Goal: Information Seeking & Learning: Check status

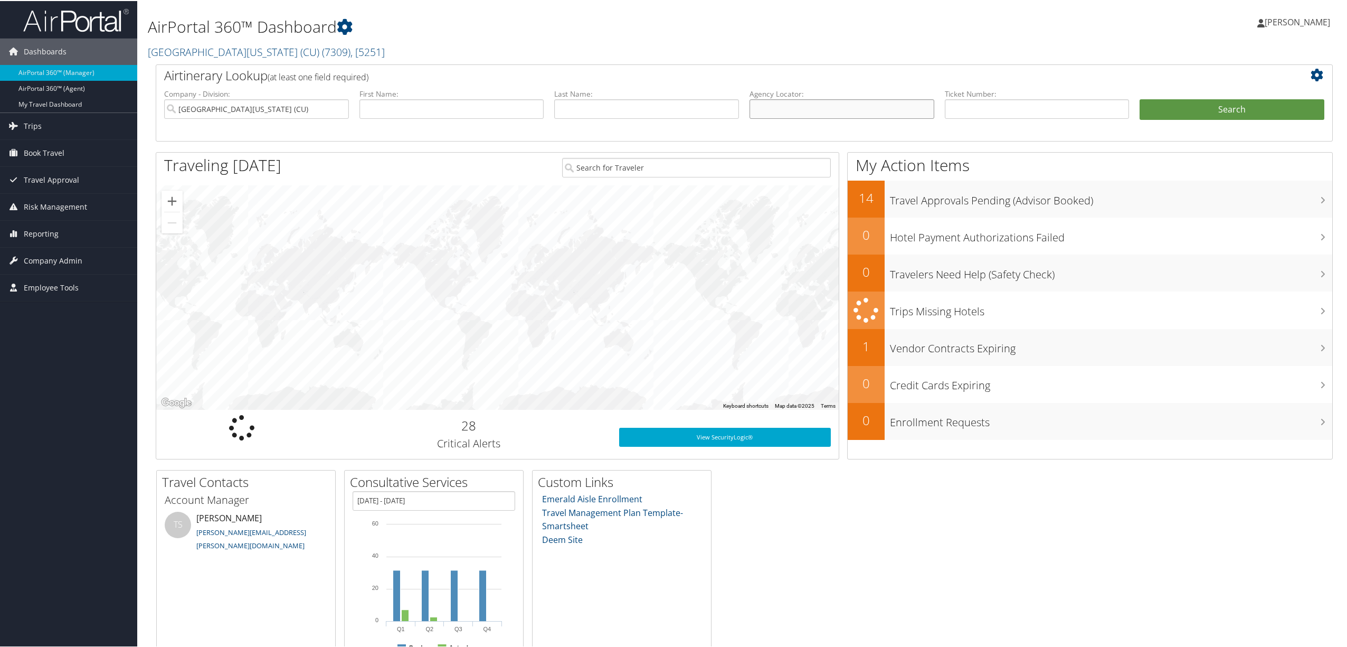
click at [814, 103] on input "text" at bounding box center [842, 108] width 185 height 20
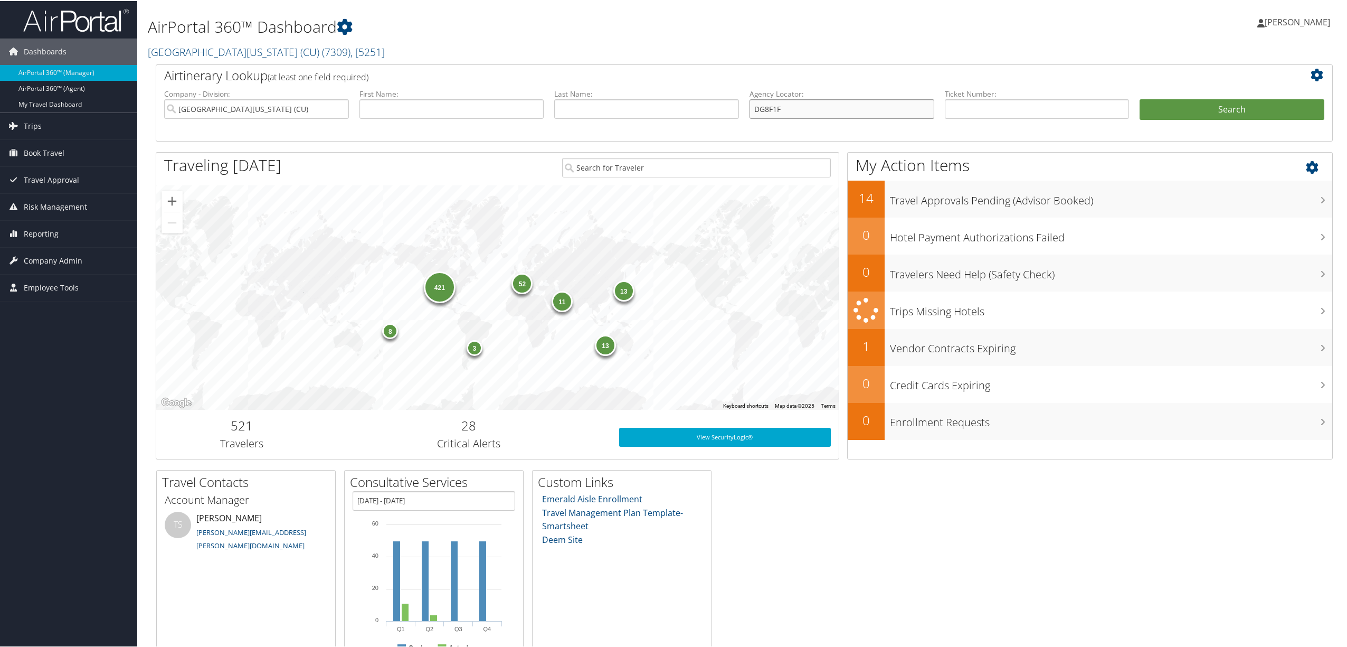
type input "DG8F1F"
click at [1140, 98] on button "Search" at bounding box center [1232, 108] width 185 height 21
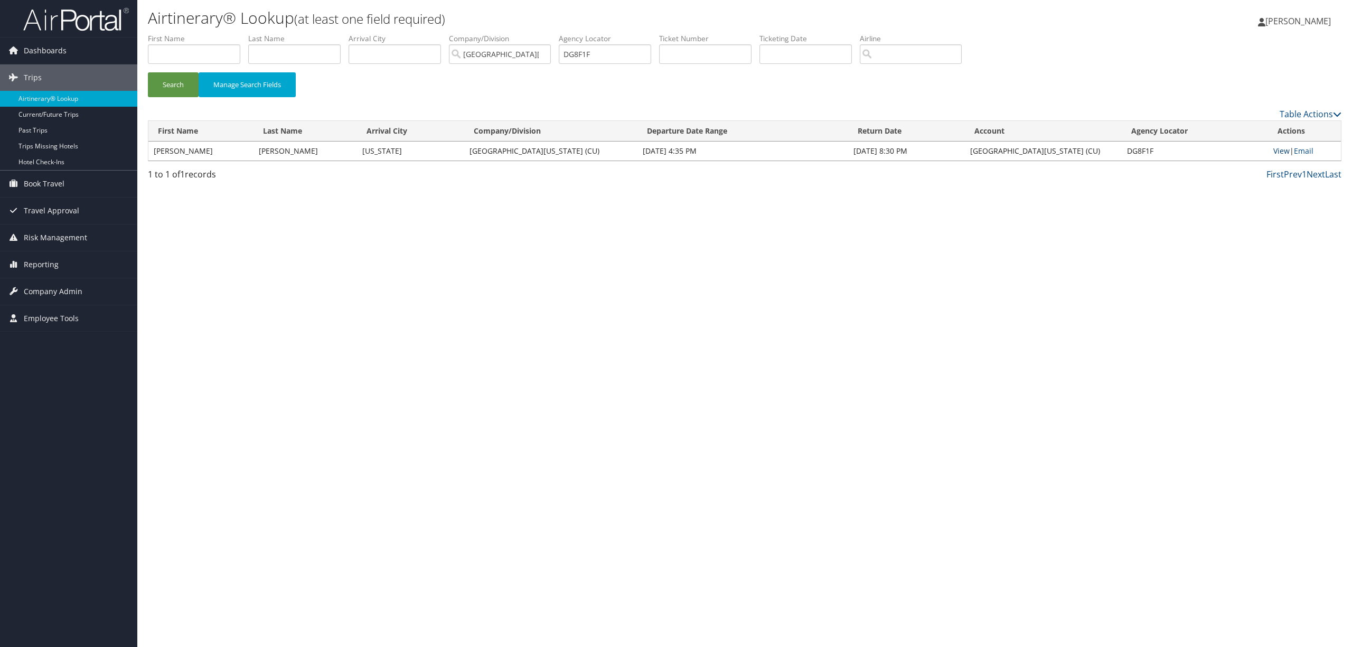
click at [1273, 153] on link "View" at bounding box center [1281, 151] width 16 height 10
drag, startPoint x: 620, startPoint y: 52, endPoint x: 490, endPoint y: 24, distance: 132.7
click at [490, 24] on div "Airtinerary® Lookup (at least one field required) Jay Rowley Jay Rowley My Sett…" at bounding box center [744, 323] width 1214 height 647
type input "Dg86dy"
click at [148, 72] on button "Search" at bounding box center [173, 84] width 51 height 25
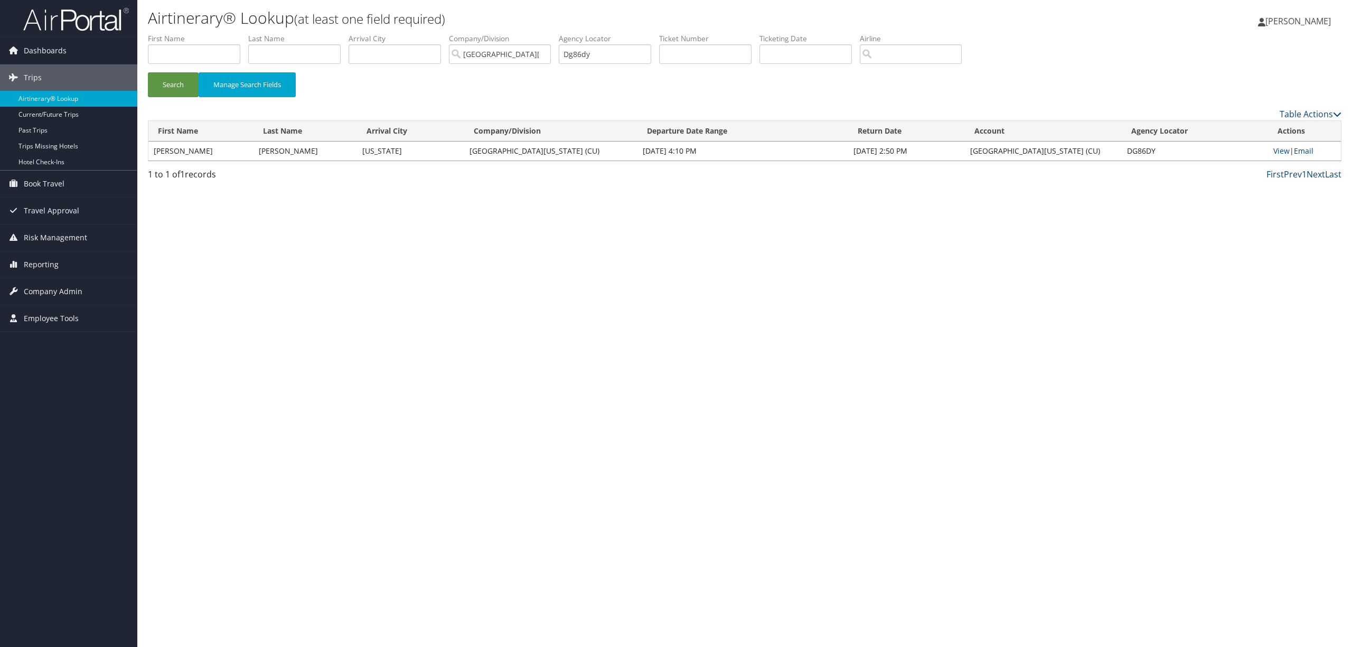
click at [1301, 150] on link "Email" at bounding box center [1304, 151] width 20 height 10
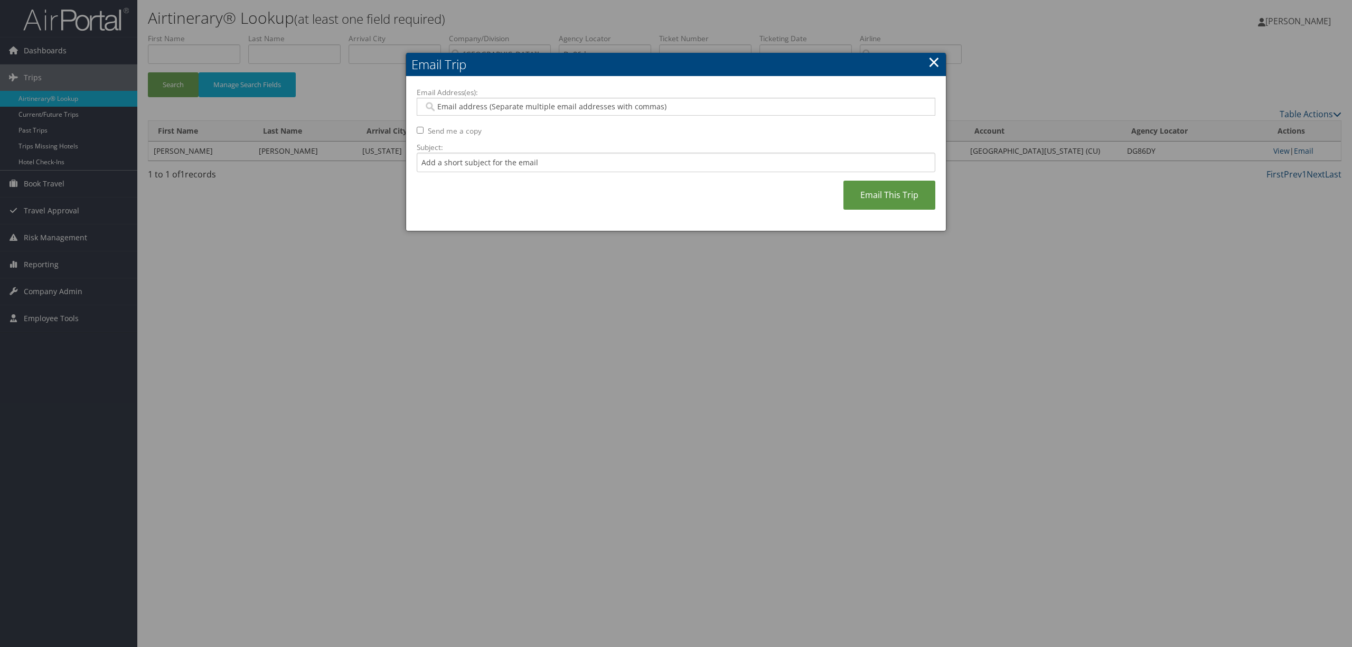
click at [932, 62] on link "×" at bounding box center [934, 61] width 12 height 21
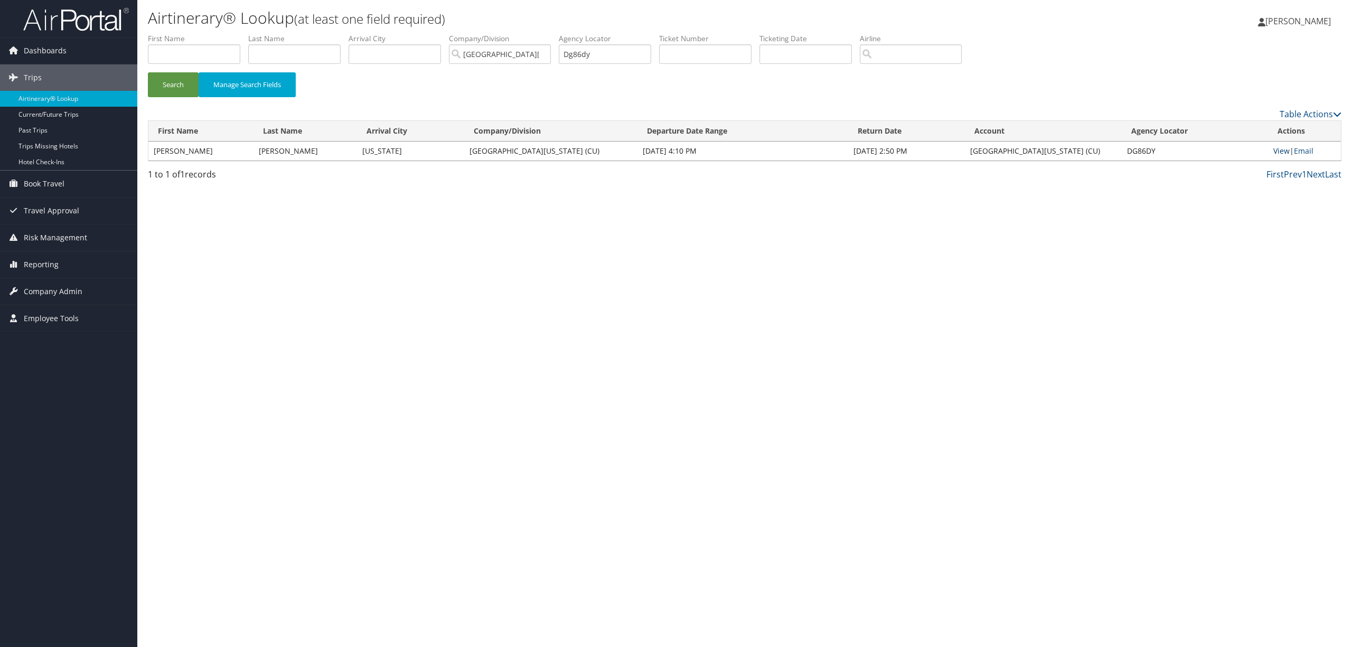
click at [1278, 150] on link "View" at bounding box center [1281, 151] width 16 height 10
drag, startPoint x: 624, startPoint y: 55, endPoint x: 479, endPoint y: 74, distance: 145.5
click at [479, 74] on form "First Name Last Name Departure City Arrival City Company/Division University of…" at bounding box center [744, 70] width 1193 height 74
type input "DK3Fzk"
click at [148, 72] on button "Search" at bounding box center [173, 84] width 51 height 25
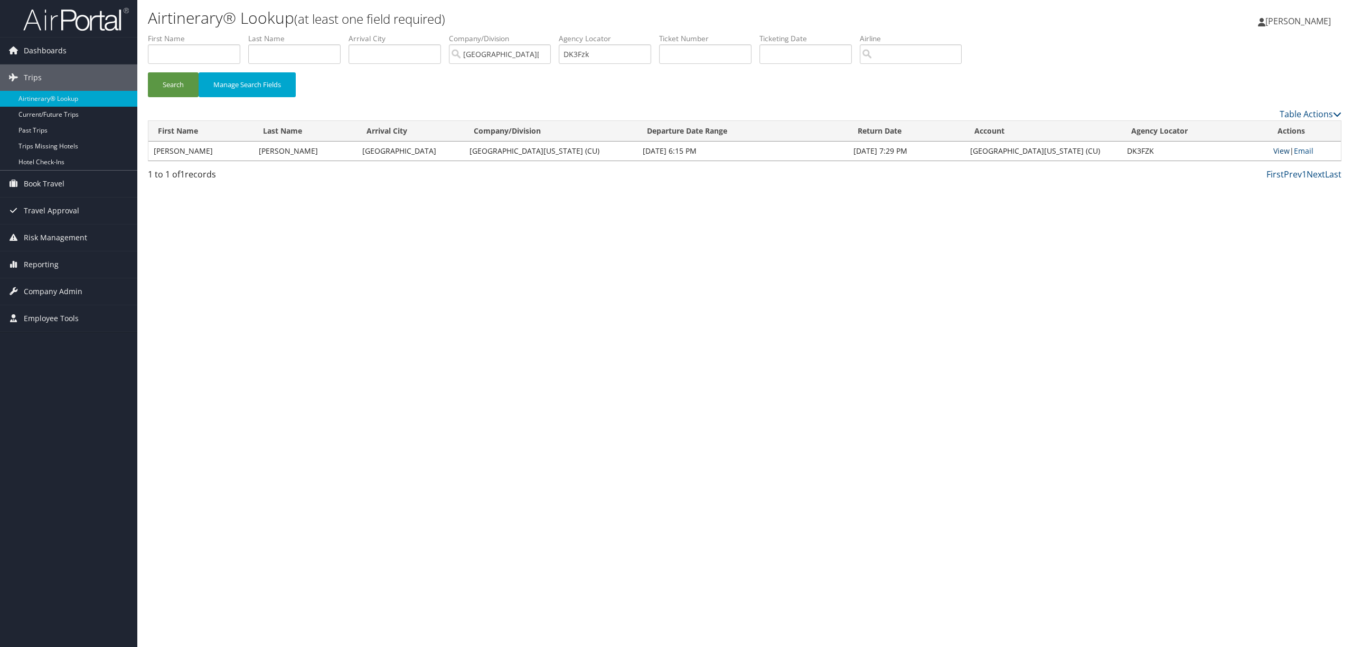
click at [1282, 152] on link "View" at bounding box center [1281, 151] width 16 height 10
drag, startPoint x: 608, startPoint y: 56, endPoint x: 547, endPoint y: 55, distance: 61.2
click at [547, 33] on ul "First Name Last Name Departure City Arrival City Company/Division University of…" at bounding box center [744, 33] width 1193 height 0
click at [148, 72] on button "Search" at bounding box center [173, 84] width 51 height 25
click at [1273, 148] on link "View" at bounding box center [1281, 151] width 16 height 10
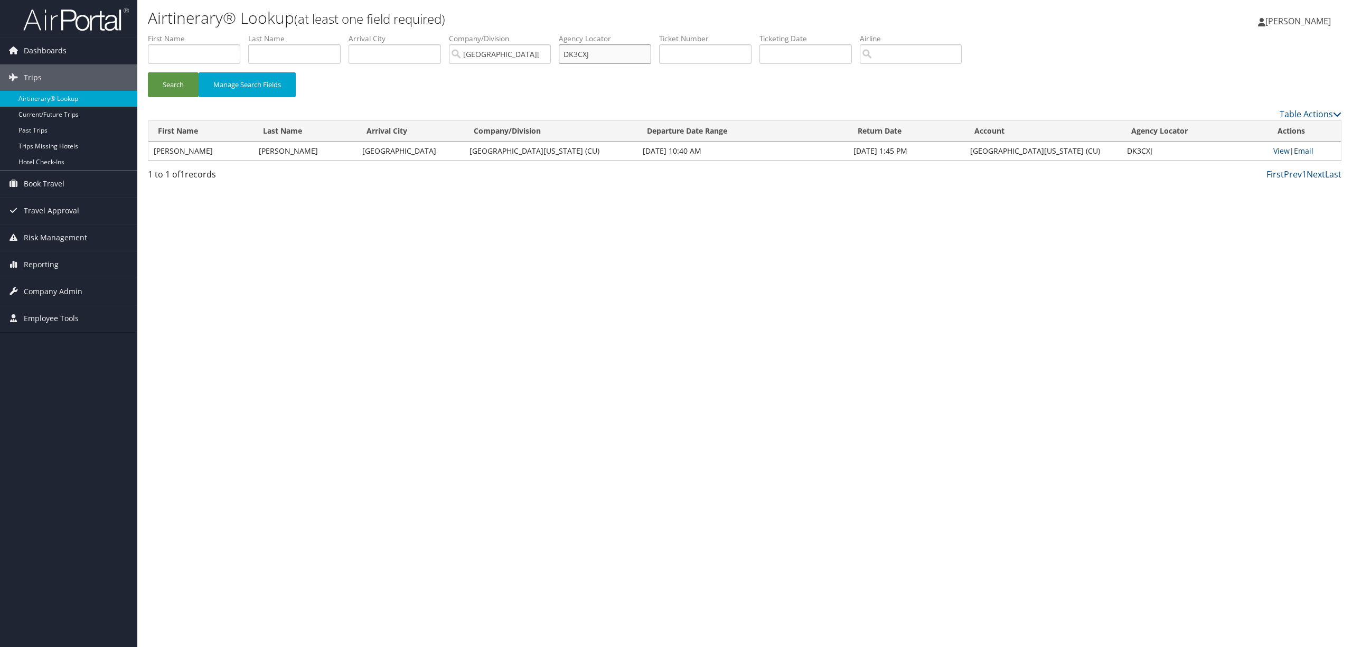
drag, startPoint x: 612, startPoint y: 49, endPoint x: 429, endPoint y: 106, distance: 191.7
click at [448, 84] on form "First Name Last Name Departure City Arrival City Company/Division University of…" at bounding box center [744, 70] width 1193 height 74
paste input "0067310651121"
type input "0067310651121"
click at [148, 72] on button "Search" at bounding box center [173, 84] width 51 height 25
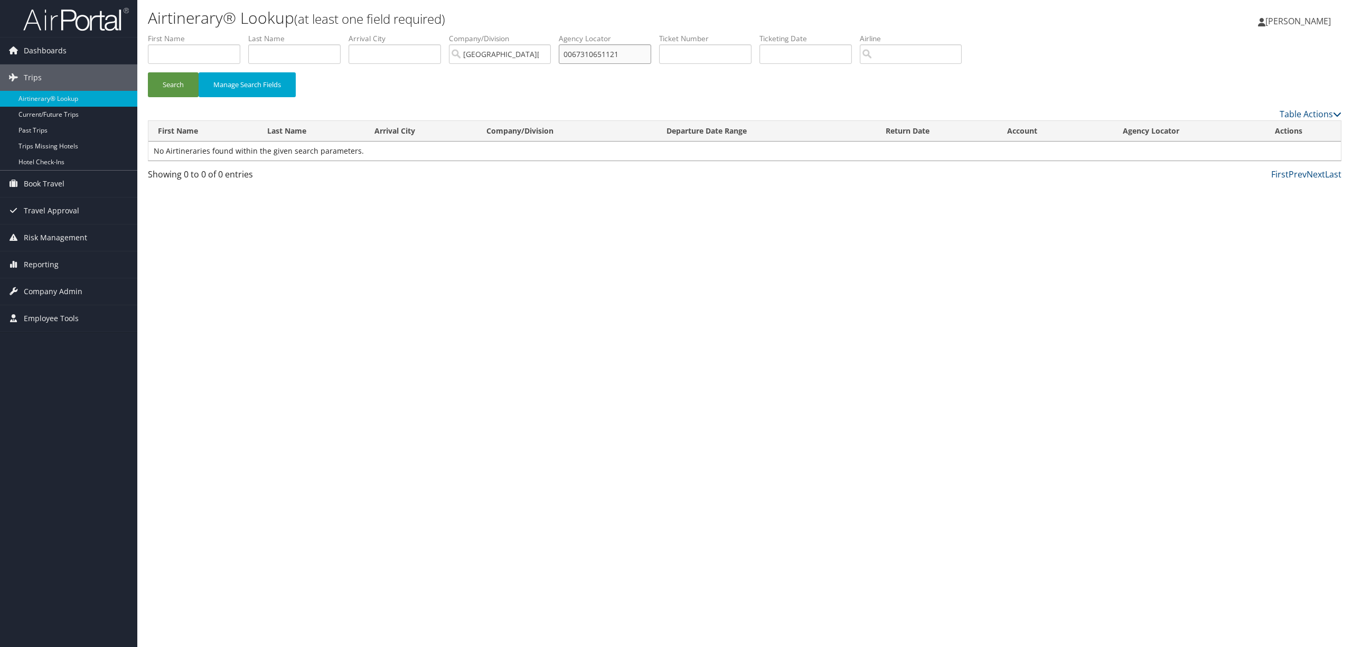
drag, startPoint x: 643, startPoint y: 52, endPoint x: 486, endPoint y: 52, distance: 156.8
click at [486, 33] on ul "First Name Last Name Departure City Arrival City Company/Division University of…" at bounding box center [744, 33] width 1193 height 0
click at [740, 59] on input "text" at bounding box center [705, 54] width 92 height 20
paste input "0067310651121"
type input "0067310651121"
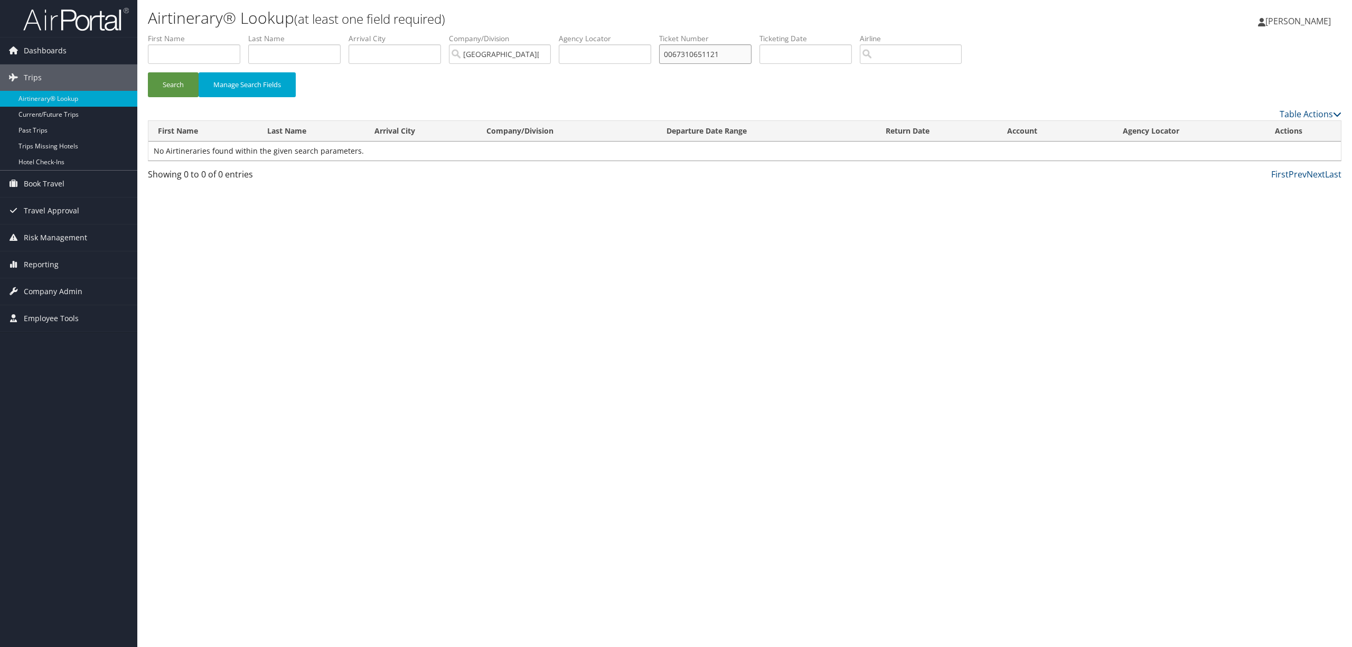
click at [148, 72] on button "Search" at bounding box center [173, 84] width 51 height 25
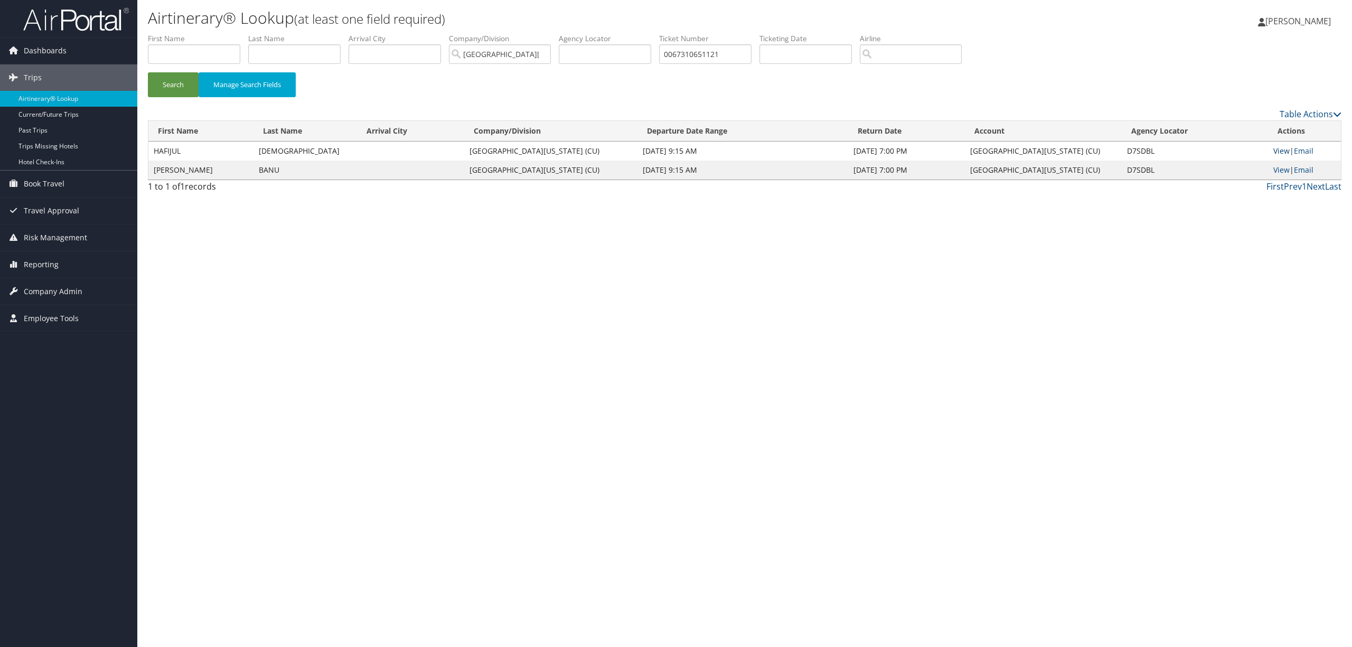
click at [1283, 148] on link "View" at bounding box center [1281, 151] width 16 height 10
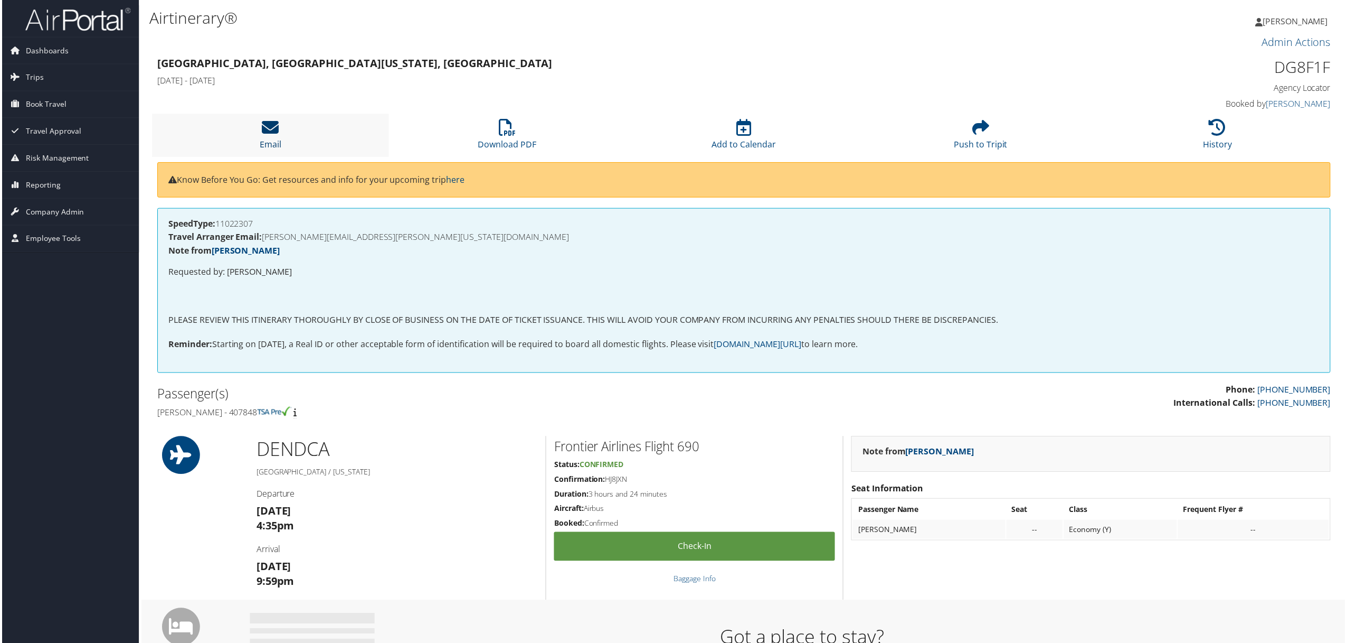
click at [265, 131] on icon at bounding box center [269, 127] width 17 height 17
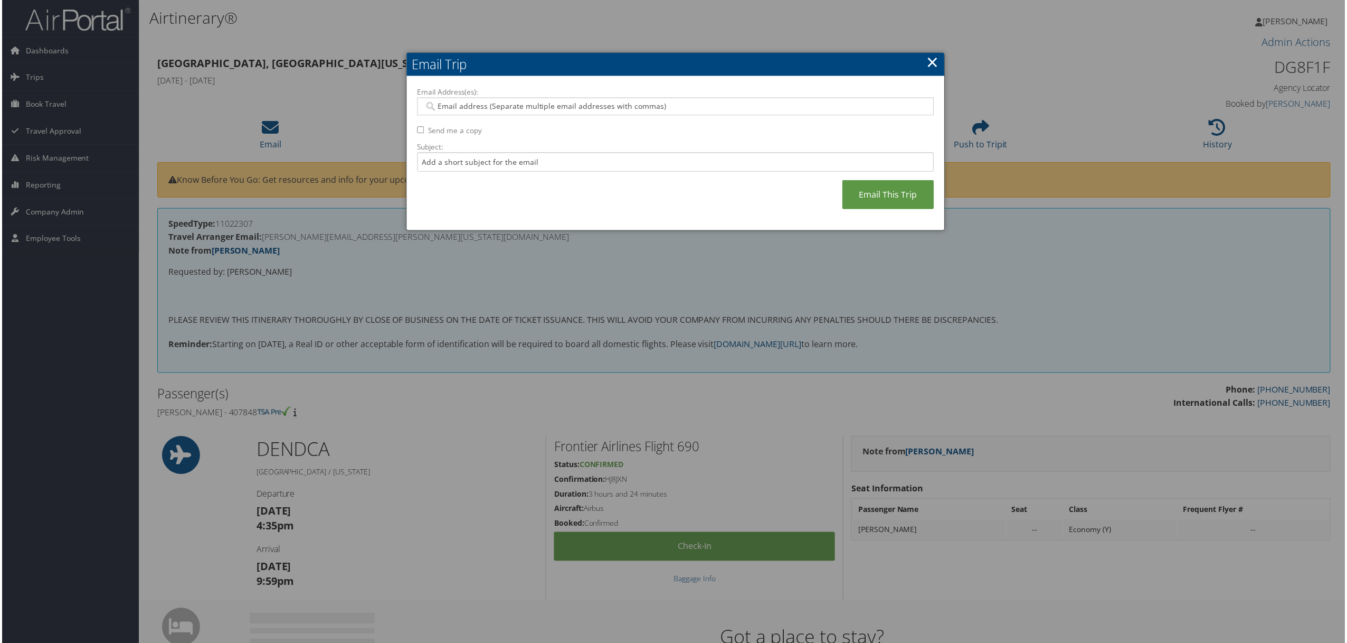
click at [451, 108] on input "Email Address(es):" at bounding box center [674, 106] width 503 height 11
paste input "[EMAIL_ADDRESS][PERSON_NAME][US_STATE][DOMAIN_NAME]"
type input "[EMAIL_ADDRESS][PERSON_NAME][US_STATE][DOMAIN_NAME]"
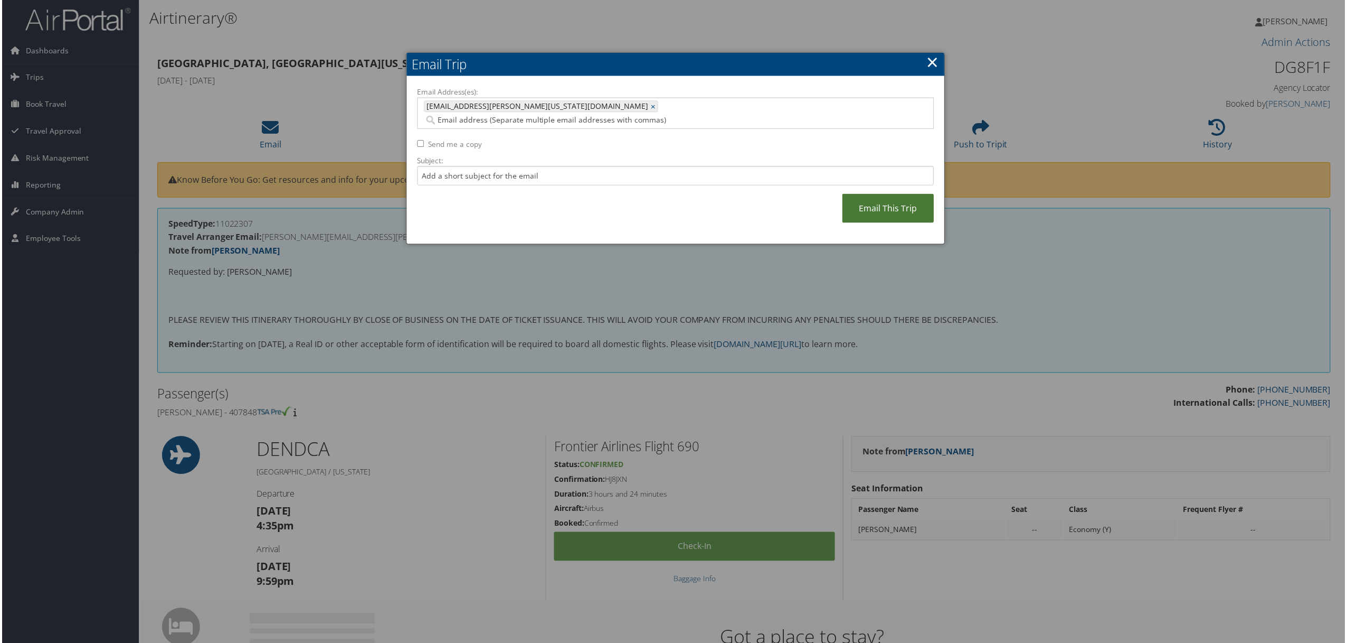
click at [863, 194] on link "Email This Trip" at bounding box center [889, 208] width 92 height 29
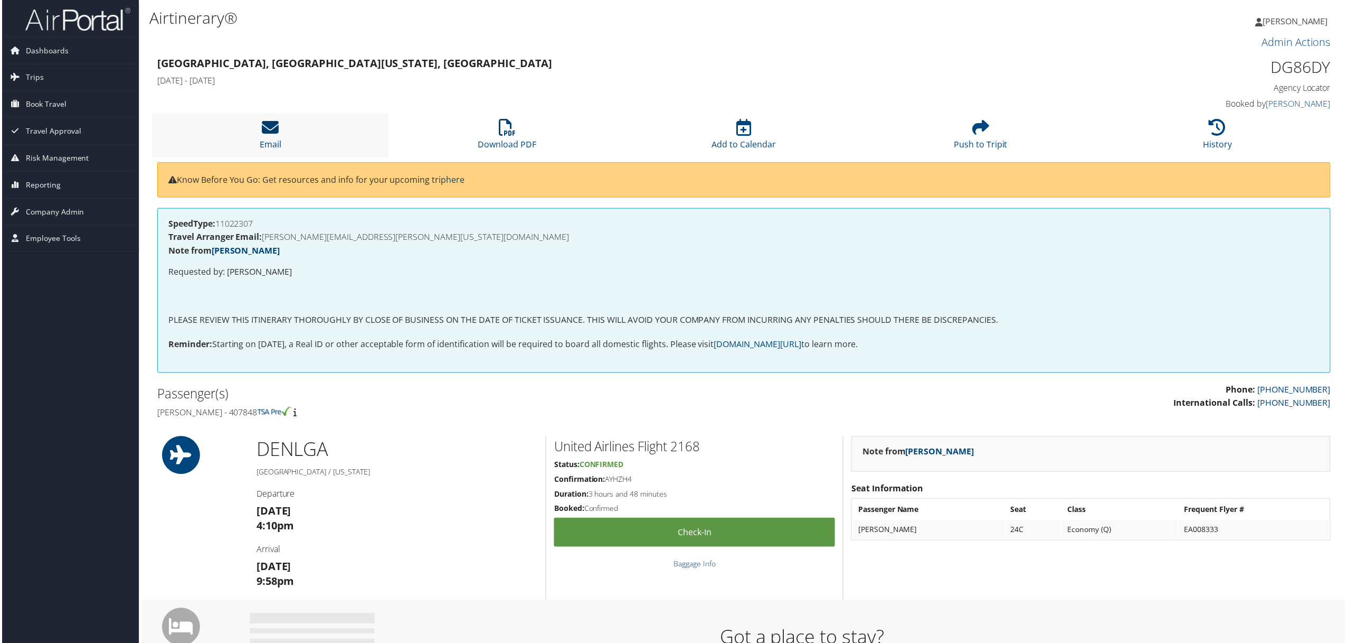
click at [265, 134] on icon at bounding box center [269, 127] width 17 height 17
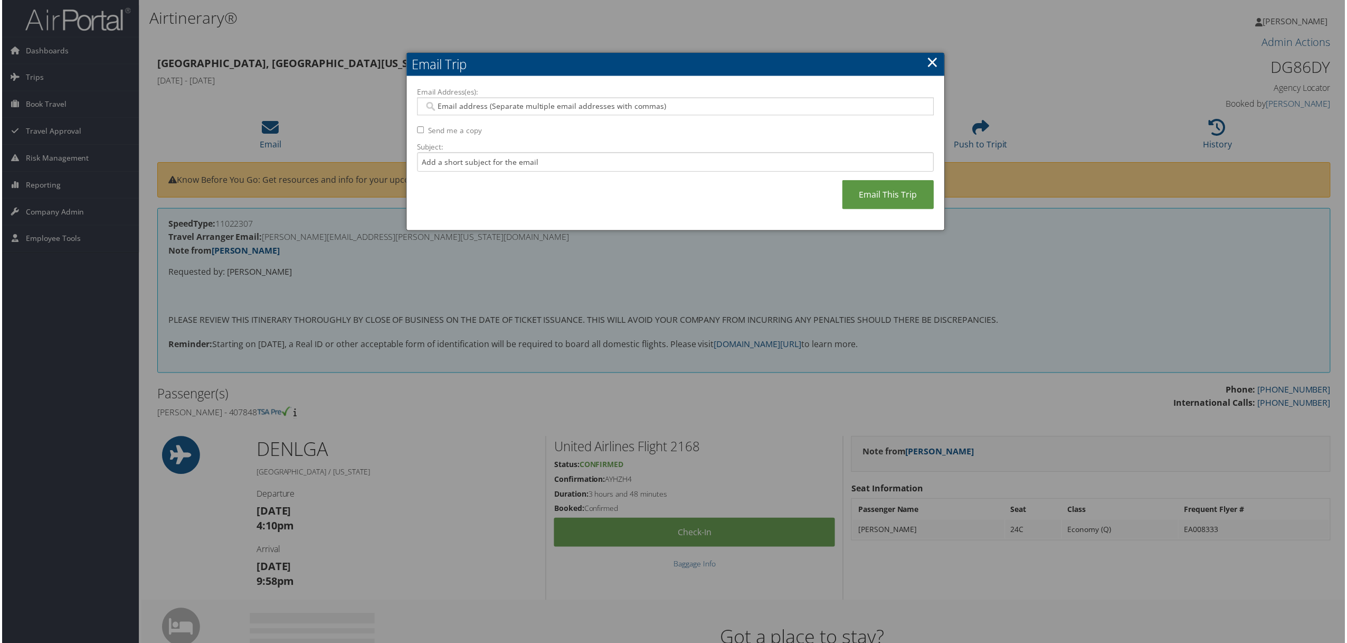
click at [444, 106] on input "Email Address(es):" at bounding box center [674, 106] width 503 height 11
paste input "hannah.douglas-1@colorado.edu"
type input "hannah.douglas-1@colorado.edu"
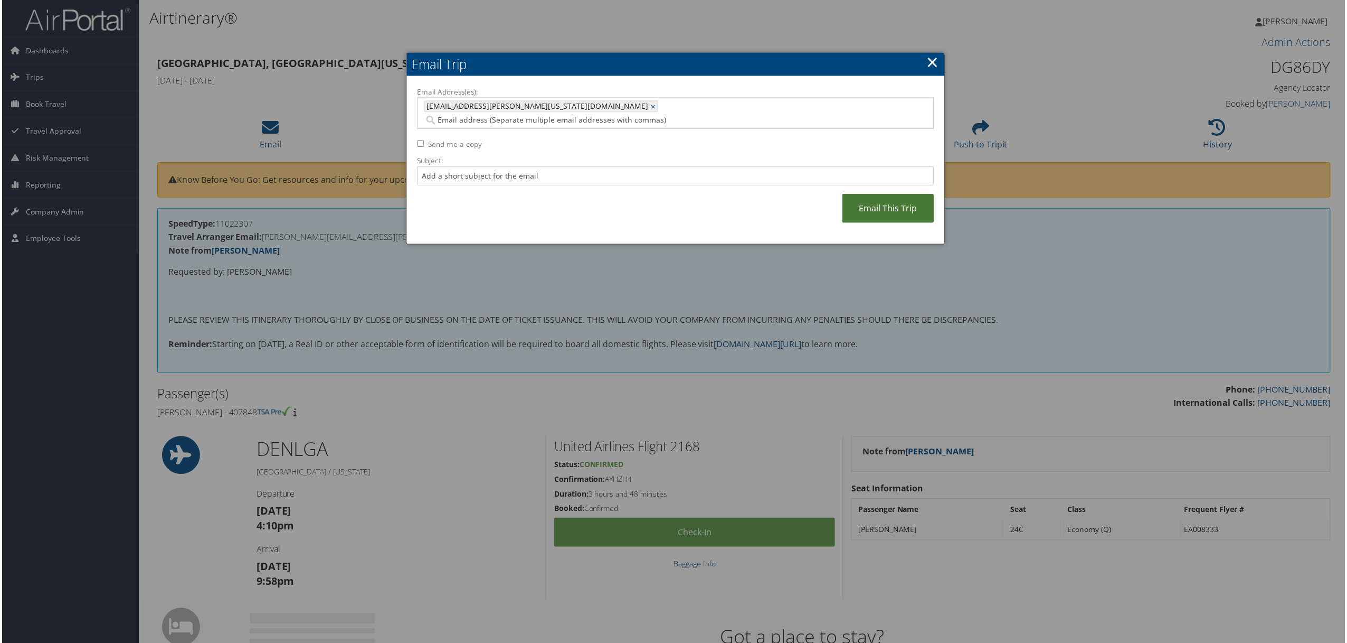
click at [895, 205] on link "Email This Trip" at bounding box center [889, 208] width 92 height 29
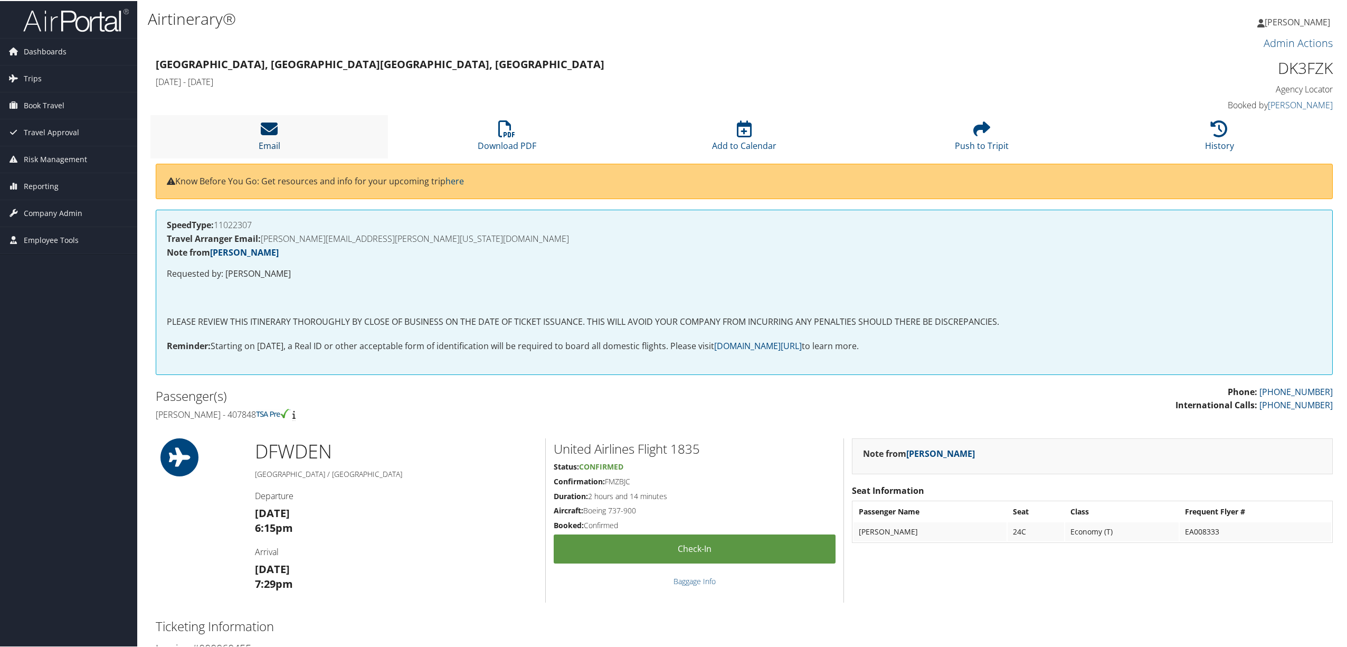
click at [265, 130] on icon at bounding box center [269, 127] width 17 height 17
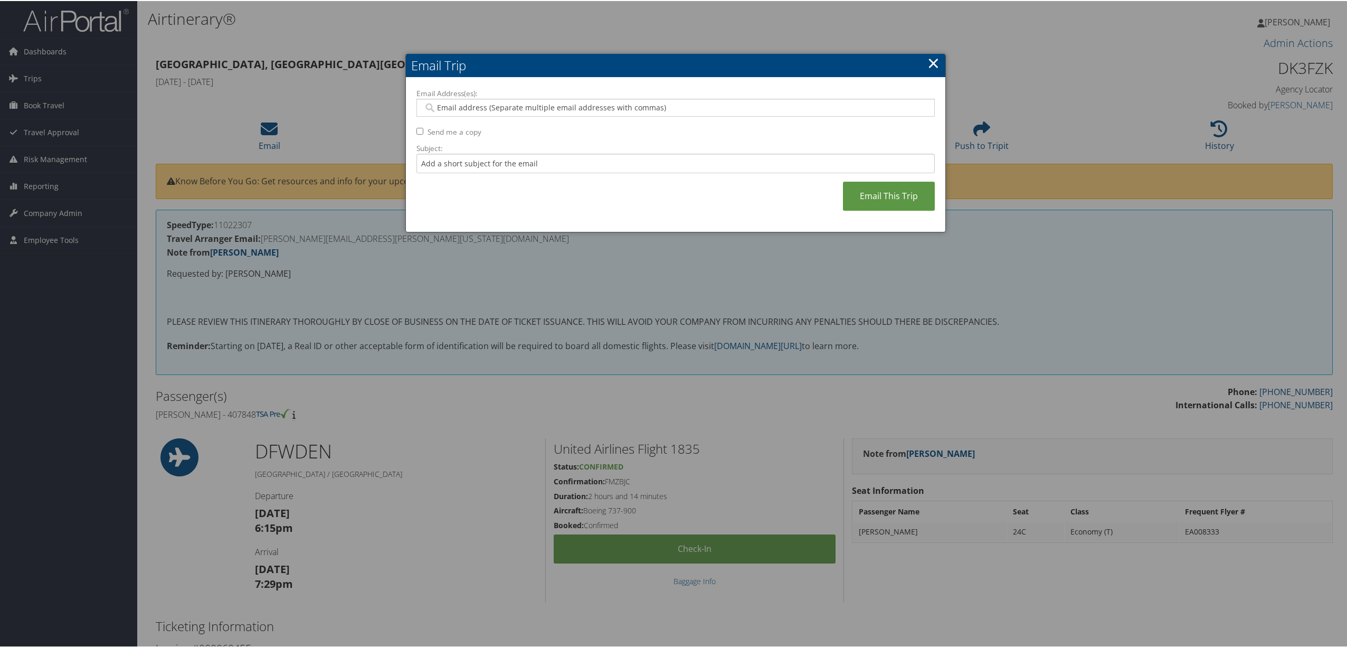
click at [450, 102] on input "Email Address(es):" at bounding box center [674, 106] width 503 height 11
paste input "[EMAIL_ADDRESS][PERSON_NAME][US_STATE][DOMAIN_NAME]"
type input "[EMAIL_ADDRESS][PERSON_NAME][US_STATE][DOMAIN_NAME]"
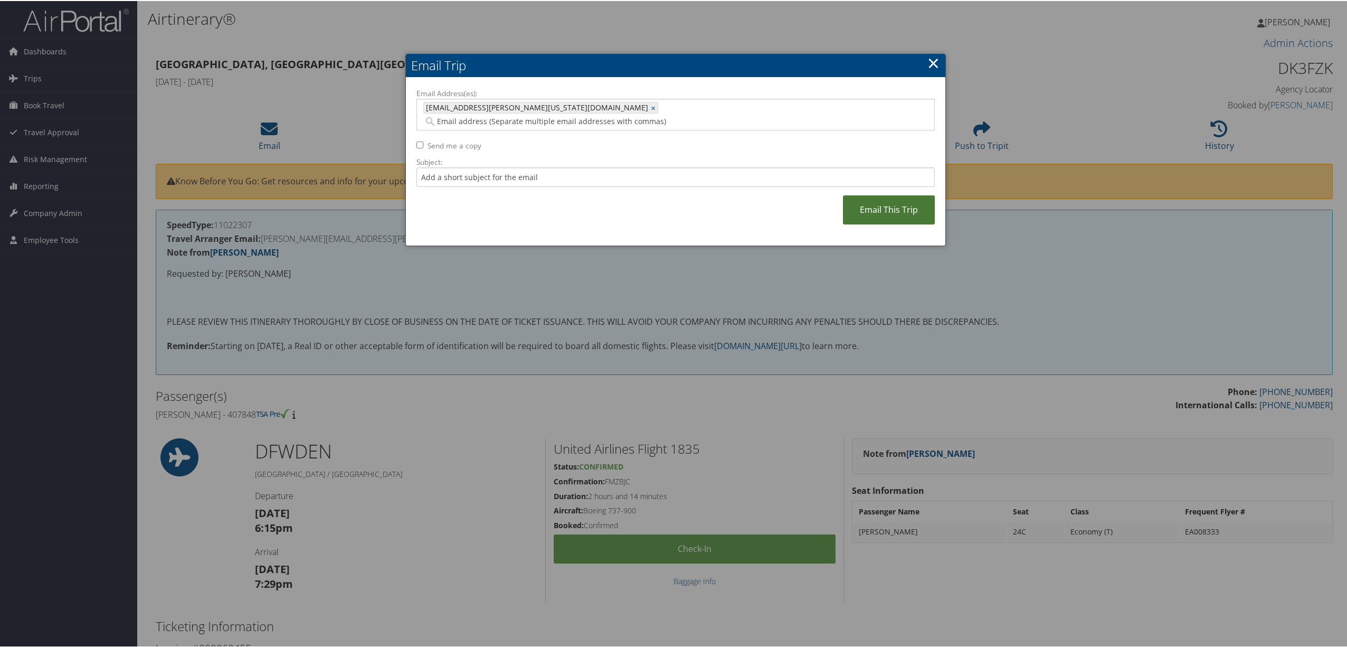
click at [866, 195] on link "Email This Trip" at bounding box center [889, 208] width 92 height 29
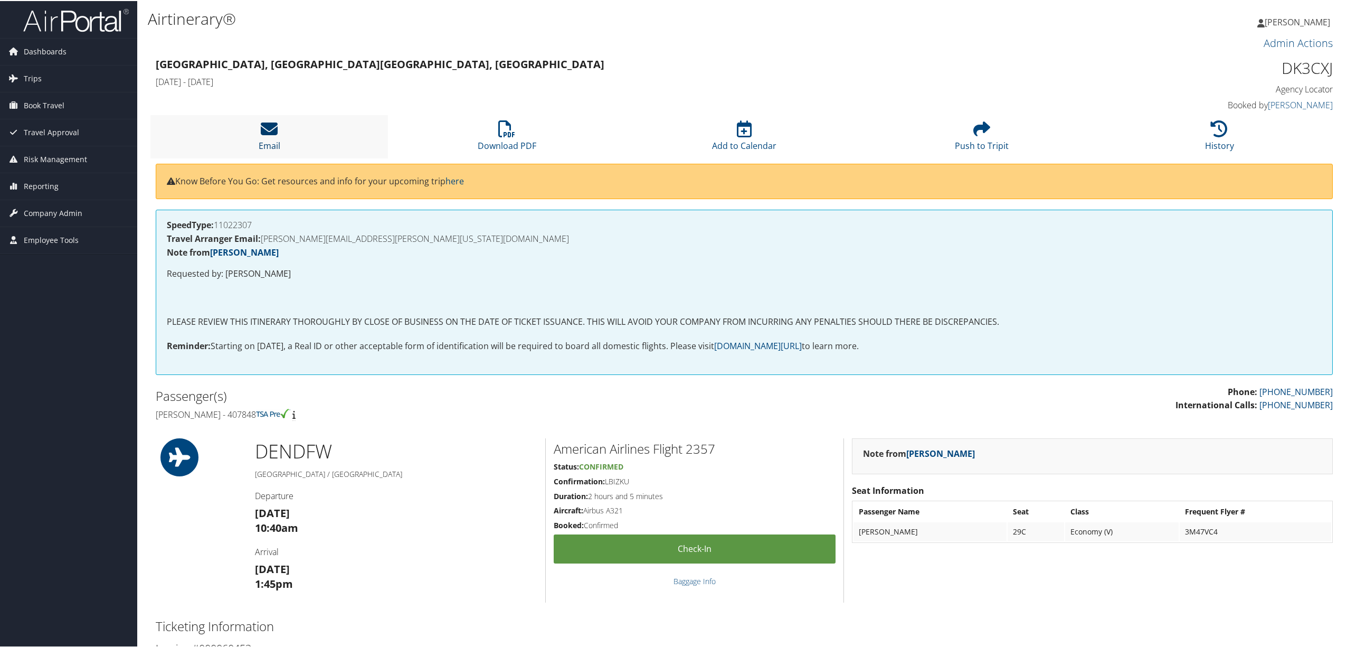
click at [271, 129] on icon at bounding box center [269, 127] width 17 height 17
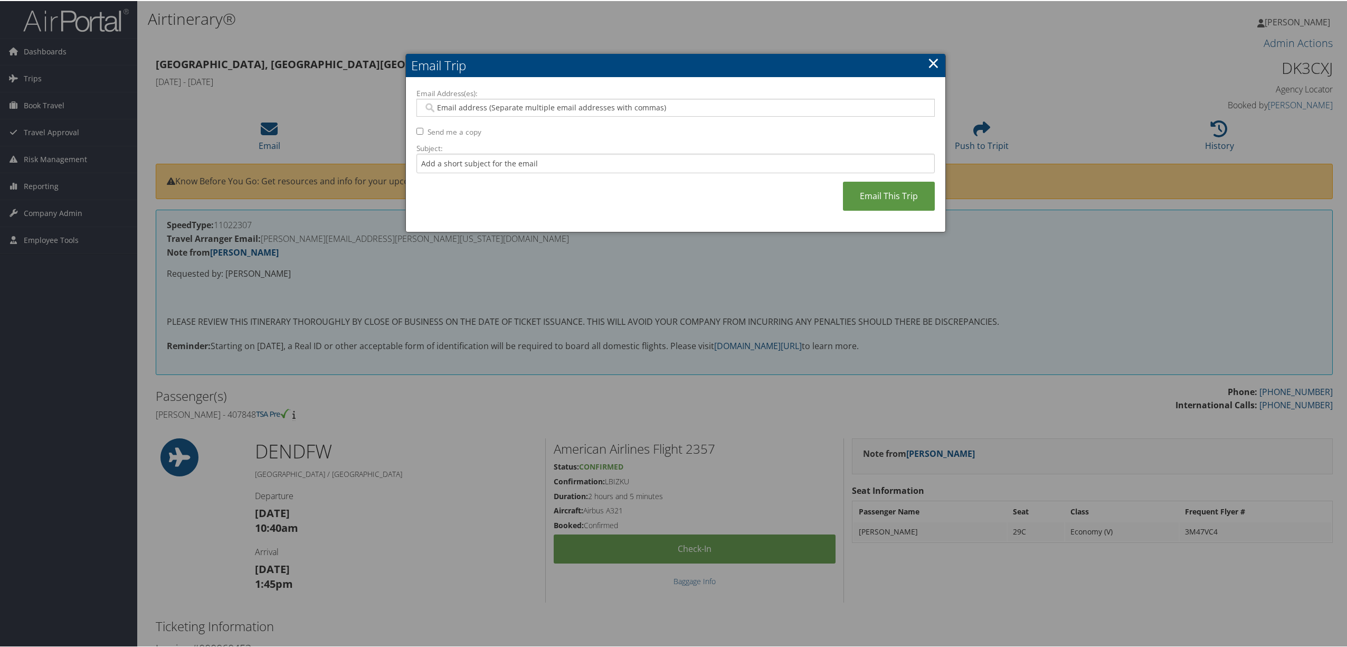
click at [458, 110] on input "Email Address(es):" at bounding box center [674, 106] width 503 height 11
paste input "[EMAIL_ADDRESS][PERSON_NAME][US_STATE][DOMAIN_NAME]"
type input "[EMAIL_ADDRESS][PERSON_NAME][US_STATE][DOMAIN_NAME]"
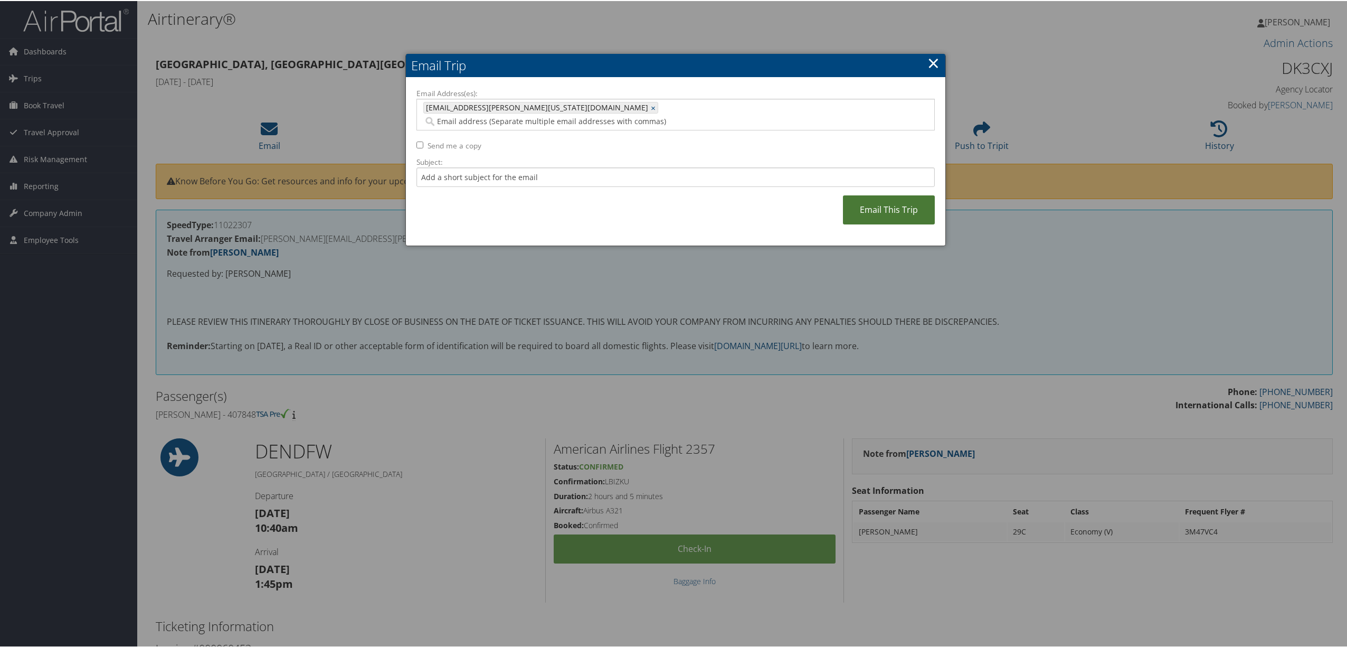
click at [884, 194] on link "Email This Trip" at bounding box center [889, 208] width 92 height 29
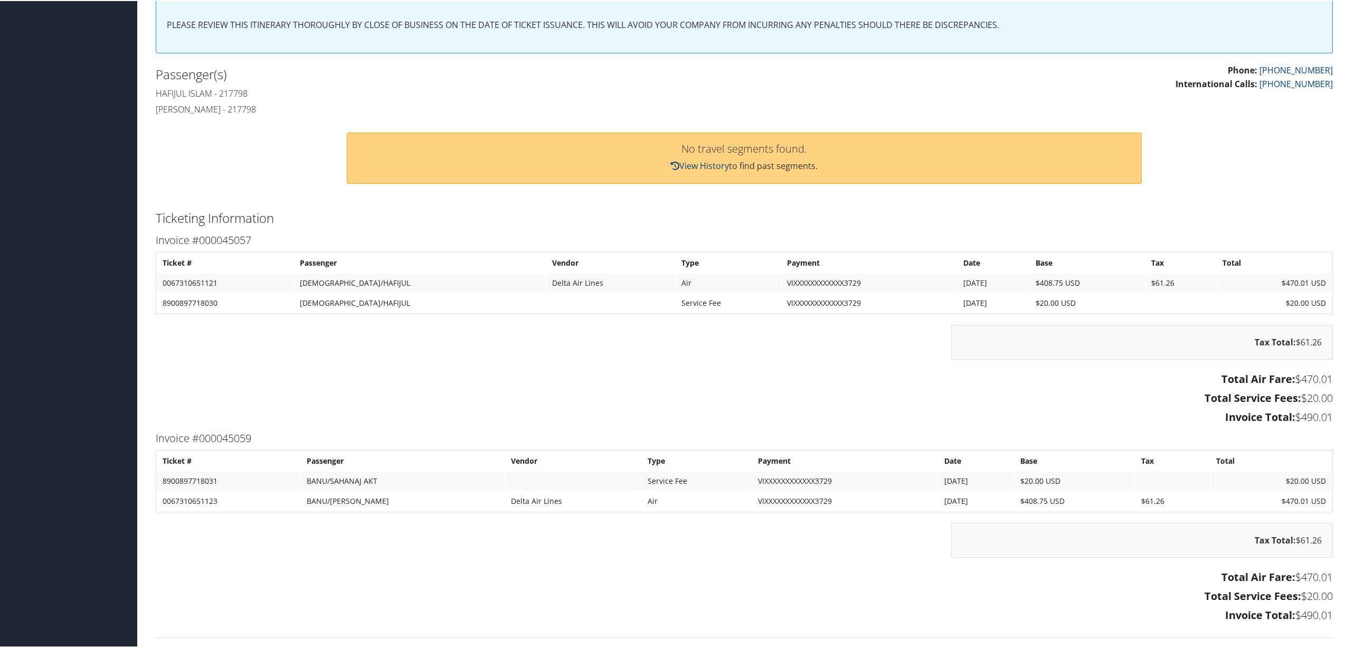
scroll to position [294, 0]
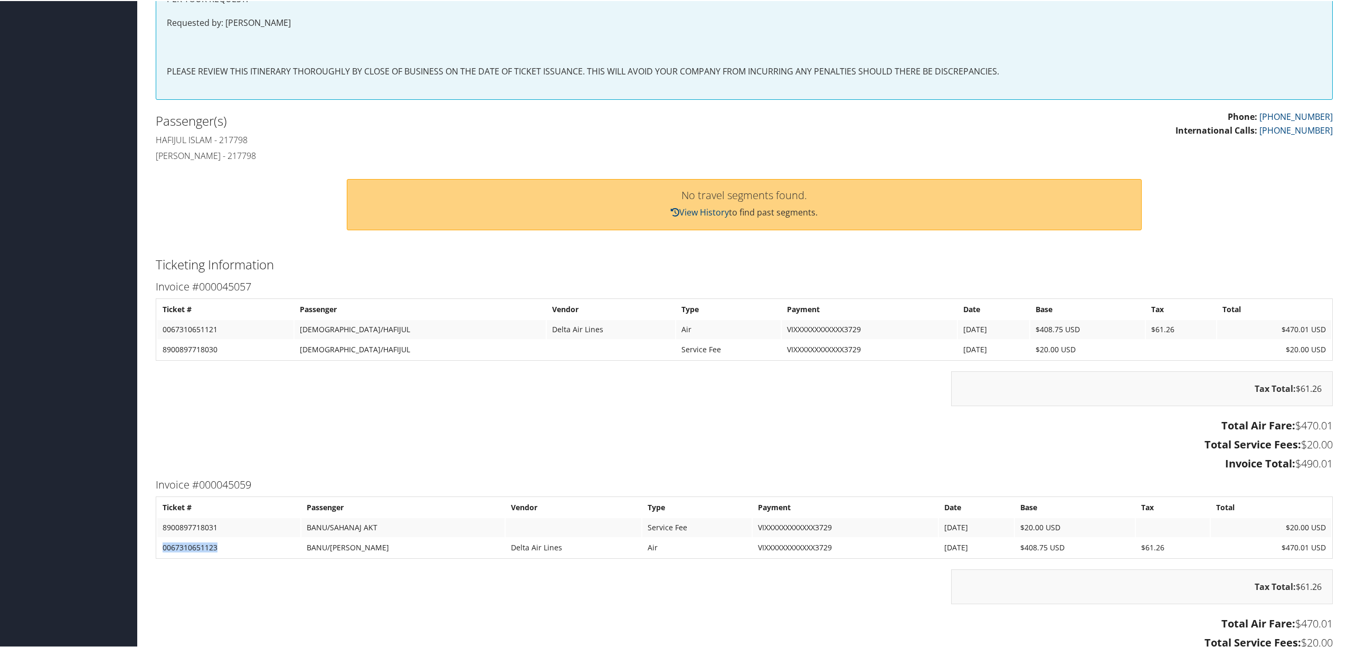
drag, startPoint x: 220, startPoint y: 544, endPoint x: 158, endPoint y: 550, distance: 61.6
click at [158, 550] on td "0067310651123" at bounding box center [228, 546] width 143 height 19
copy td "0067310651123"
